Goal: Task Accomplishment & Management: Manage account settings

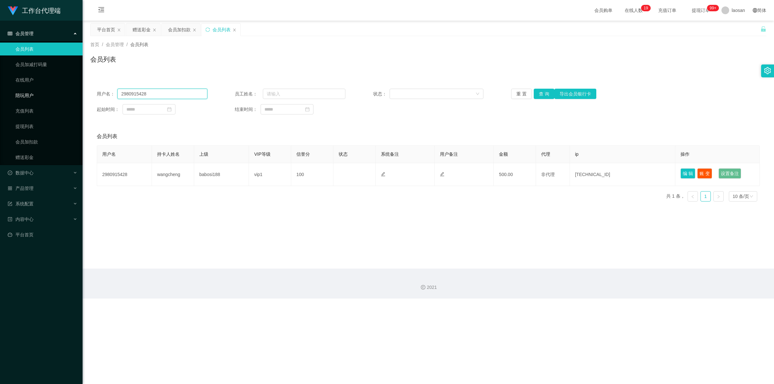
drag, startPoint x: 112, startPoint y: 94, endPoint x: 82, endPoint y: 87, distance: 30.6
click at [78, 89] on section "工作台代理端 会员管理 会员列表 会员加减打码量 在线用户 陪玩用户 充值列表 提现列表 会员加扣款 赠送彩金 数据中心 产品管理 系统配置 内容中心 平台首…" at bounding box center [387, 149] width 774 height 298
paste input "88408107"
type input "88408107"
drag, startPoint x: 181, startPoint y: 29, endPoint x: 184, endPoint y: 33, distance: 4.8
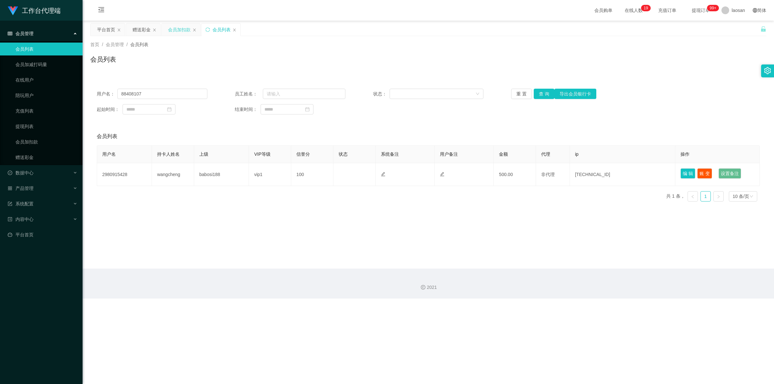
click at [182, 29] on div "会员加扣款" at bounding box center [179, 30] width 23 height 12
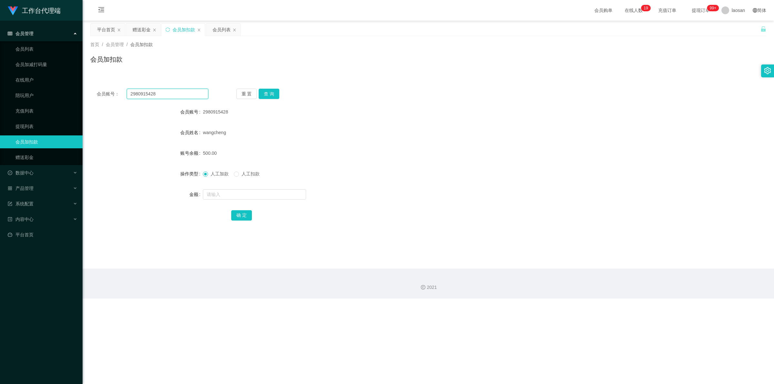
drag, startPoint x: 160, startPoint y: 93, endPoint x: 100, endPoint y: 89, distance: 60.4
click at [100, 89] on div "会员账号： 2980915428" at bounding box center [153, 94] width 112 height 10
paste input "88408107"
type input "88408107"
click at [269, 91] on button "查 询" at bounding box center [269, 94] width 21 height 10
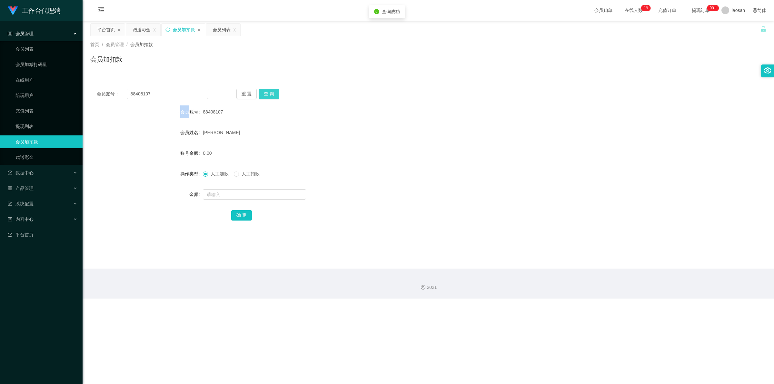
click at [269, 91] on div "重 置 查 询" at bounding box center [292, 94] width 112 height 10
click at [229, 197] on input "text" at bounding box center [254, 194] width 103 height 10
type input "500"
click at [240, 218] on button "确 定" at bounding box center [241, 215] width 21 height 10
click at [218, 26] on div "会员列表" at bounding box center [221, 30] width 18 height 12
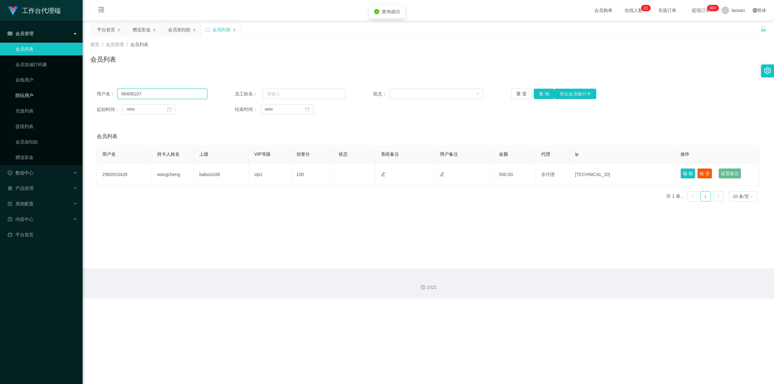
drag, startPoint x: 151, startPoint y: 93, endPoint x: 81, endPoint y: 90, distance: 70.1
click at [80, 91] on section "工作台代理端 会员管理 会员列表 会员加减打码量 在线用户 陪玩用户 充值列表 提现列表 会员加扣款 赠送彩金 数据中心 产品管理 系统配置 内容中心 平台首…" at bounding box center [387, 149] width 774 height 298
click at [542, 93] on button "查 询" at bounding box center [543, 94] width 21 height 10
click at [542, 93] on div "重 置 查 询 导出会员银行卡" at bounding box center [566, 94] width 111 height 10
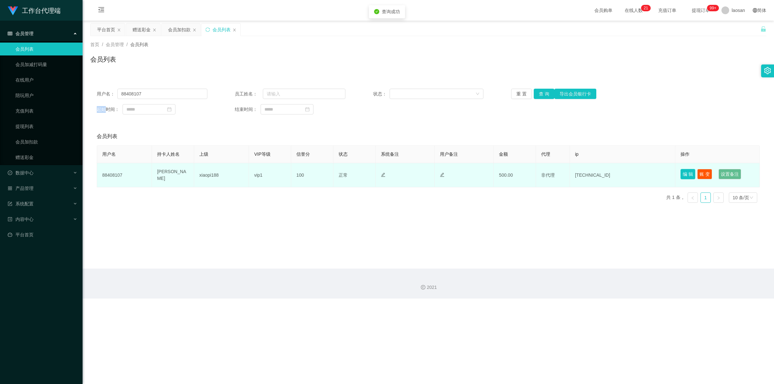
click at [685, 175] on button "编 辑" at bounding box center [687, 174] width 15 height 10
type input "88408107"
type input "[PERSON_NAME]"
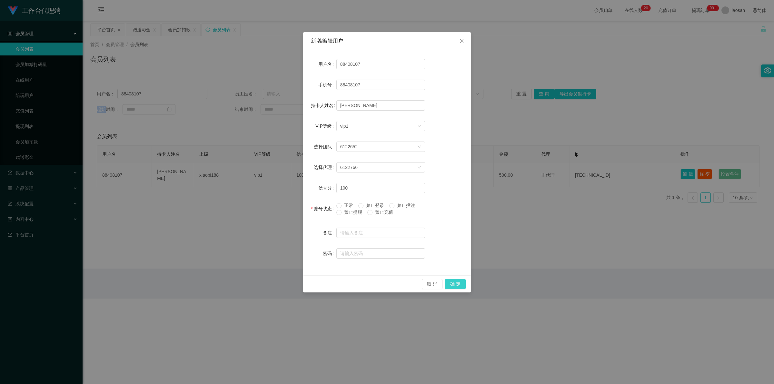
click at [454, 286] on button "确 定" at bounding box center [455, 284] width 21 height 10
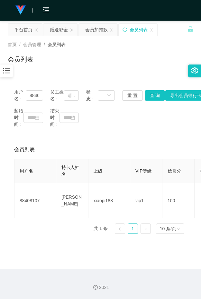
click at [112, 54] on div "会员列表" at bounding box center [101, 61] width 186 height 15
